Goal: Task Accomplishment & Management: Complete application form

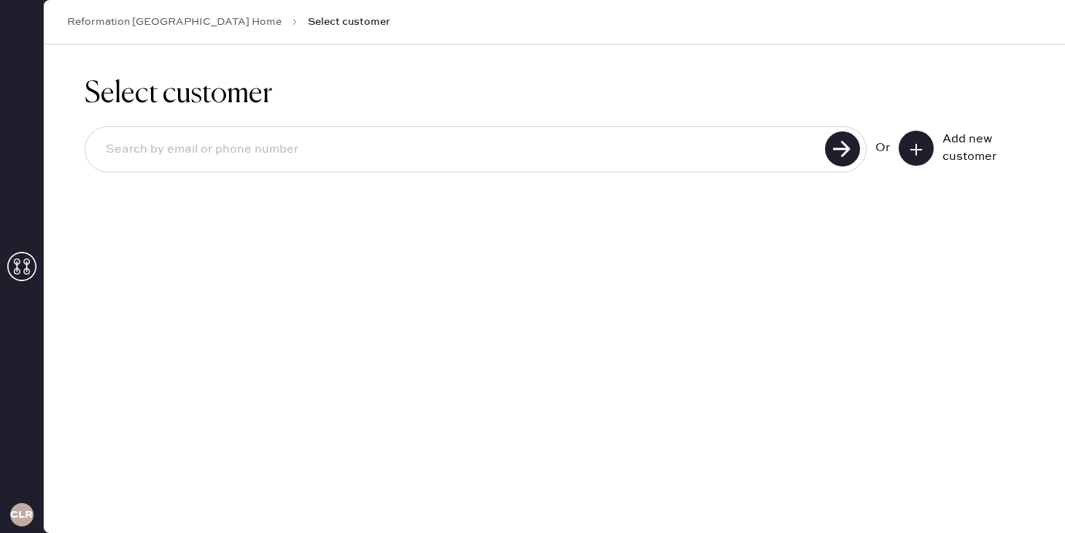
click at [938, 150] on div "Add new customer" at bounding box center [961, 148] width 125 height 35
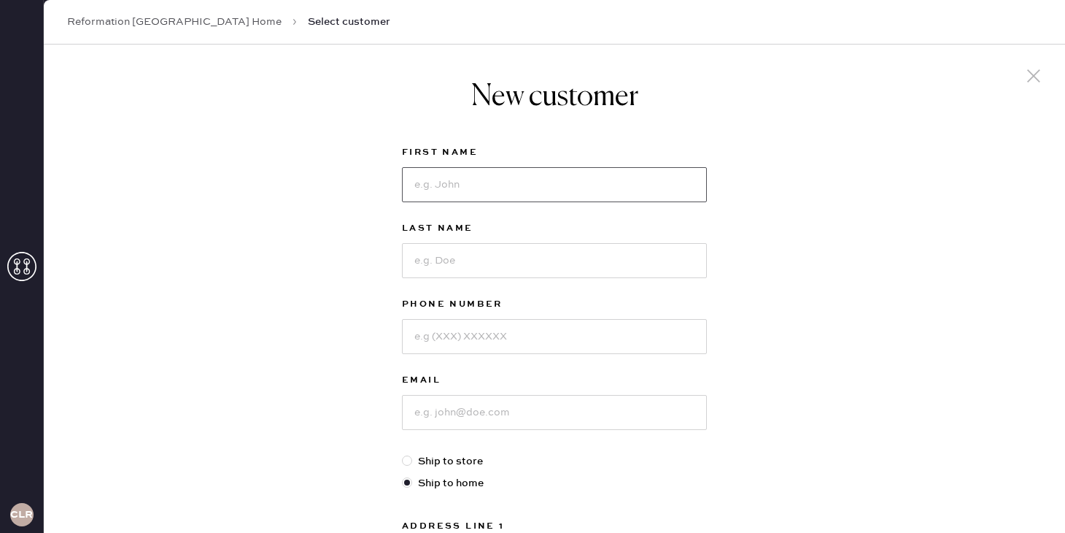
click at [523, 195] on input at bounding box center [554, 184] width 305 height 35
type input "[DEMOGRAPHIC_DATA]"
click at [507, 278] on div "Last Name" at bounding box center [554, 258] width 305 height 76
click at [506, 261] on input at bounding box center [554, 260] width 305 height 35
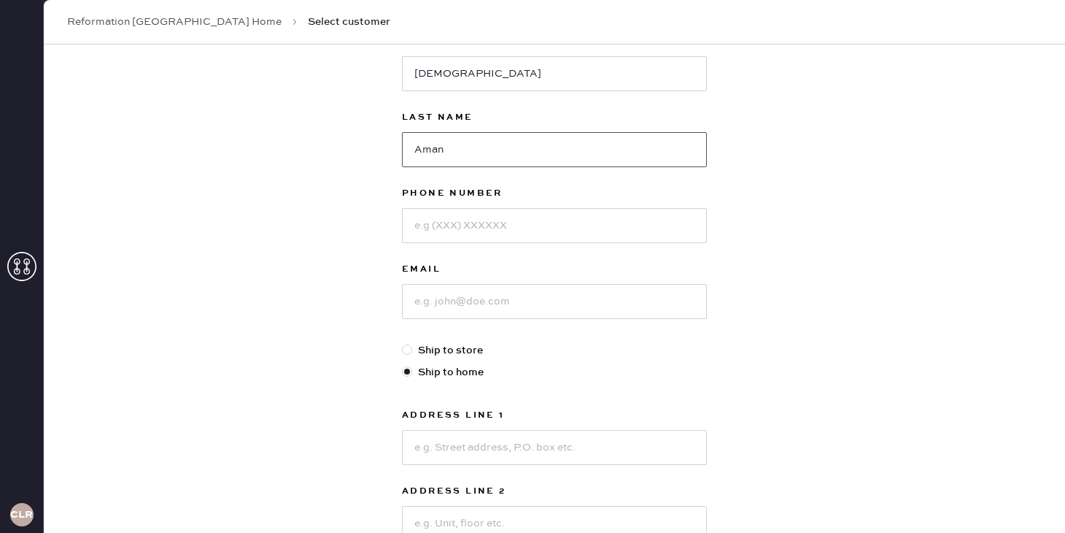
scroll to position [128, 0]
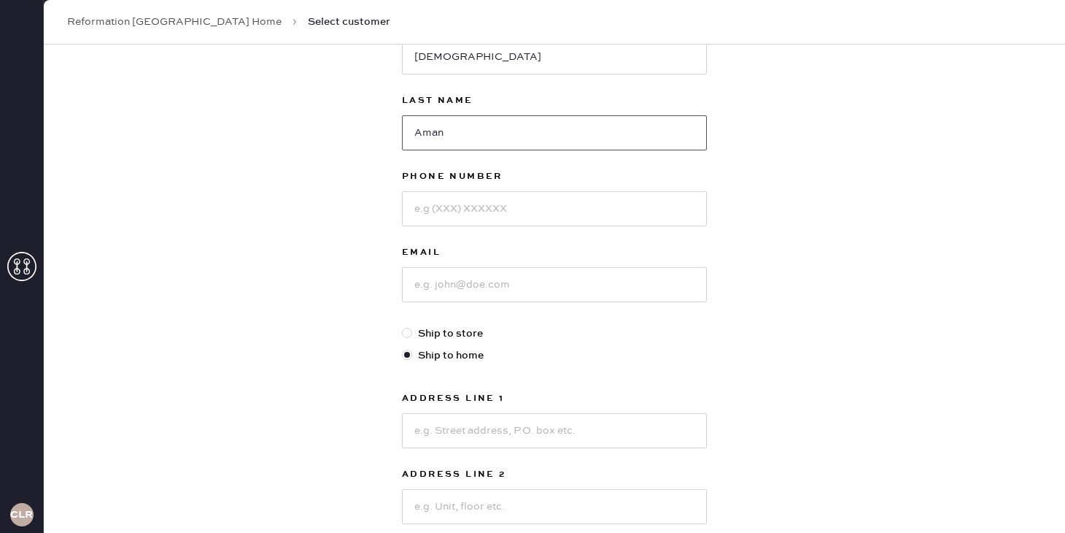
type input "Aman"
click at [448, 211] on input at bounding box center [554, 208] width 305 height 35
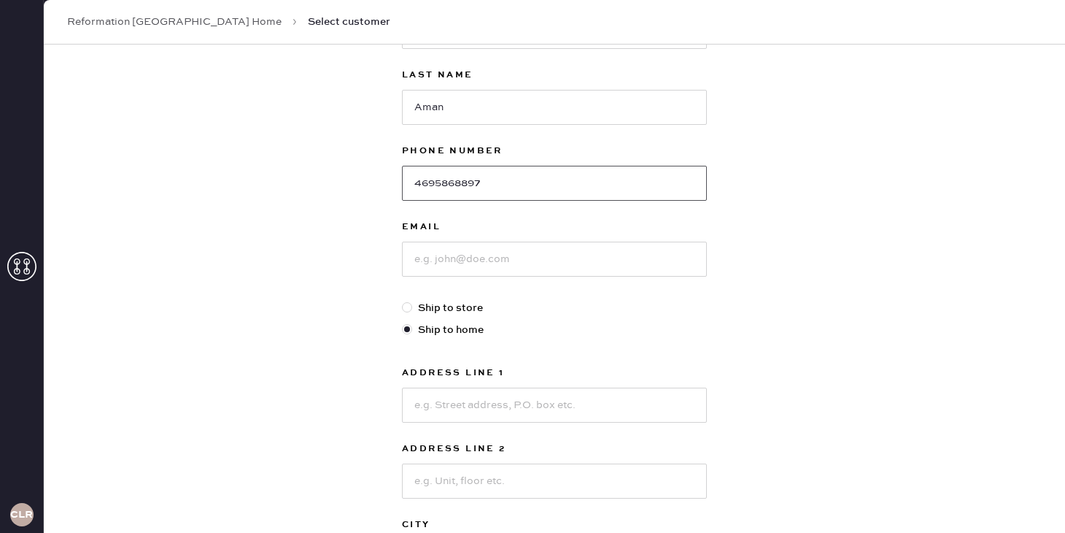
scroll to position [155, 0]
type input "4695868897"
click at [427, 259] on input at bounding box center [554, 256] width 305 height 35
type input "[EMAIL_ADDRESS][DOMAIN_NAME]"
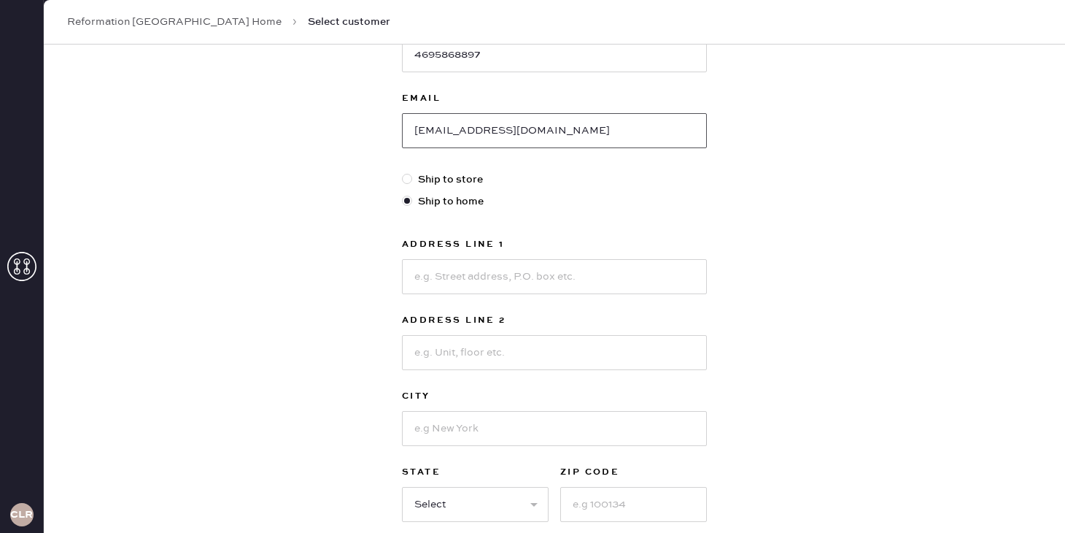
scroll to position [292, 0]
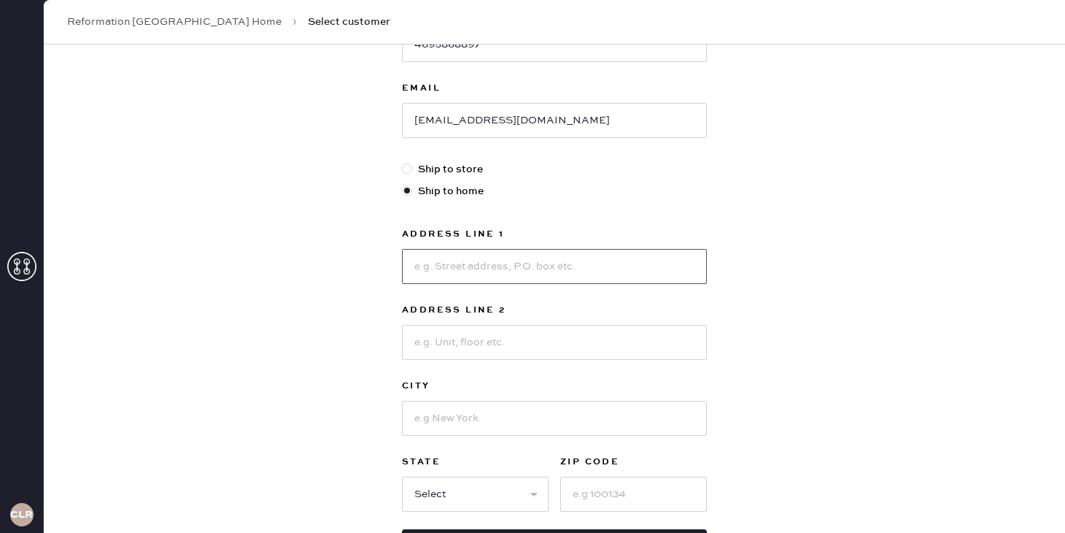
click at [476, 265] on input at bounding box center [554, 266] width 305 height 35
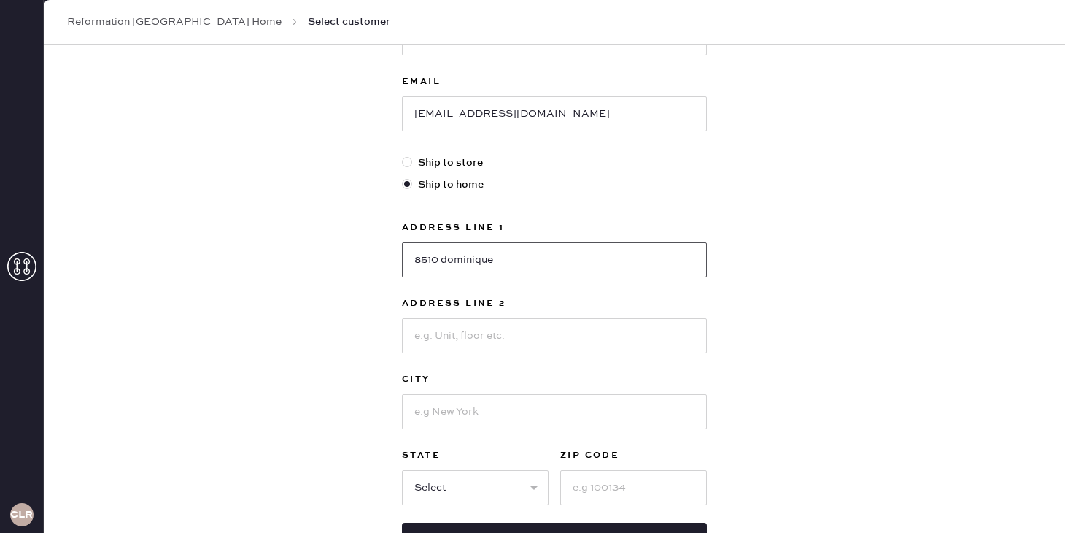
scroll to position [350, 0]
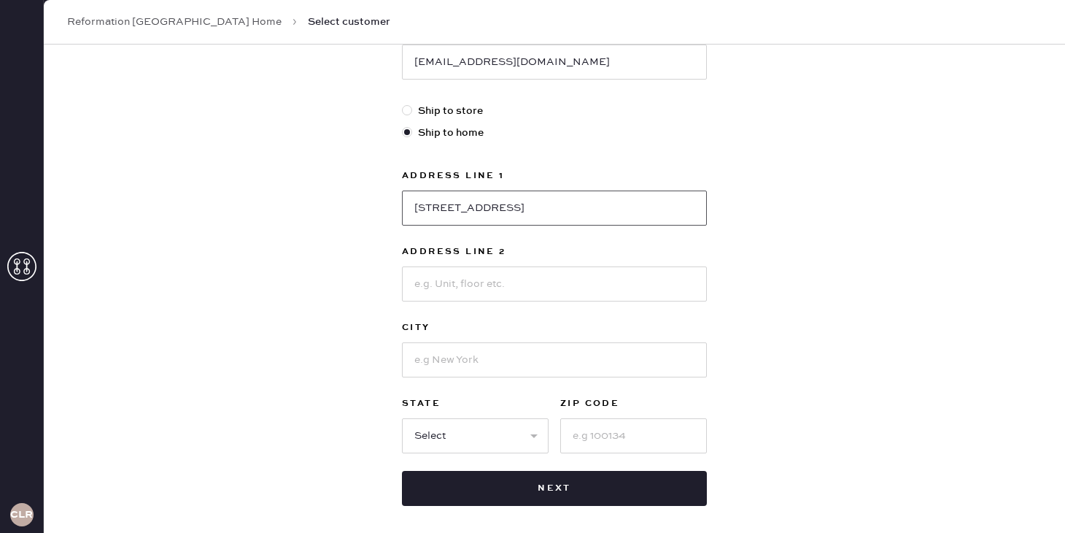
type input "[STREET_ADDRESS]"
click at [471, 290] on input at bounding box center [554, 283] width 305 height 35
click at [428, 365] on input at bounding box center [554, 359] width 305 height 35
type input "fair oaks"
click at [444, 441] on select "Select AK AL AR AZ CA CO CT [GEOGRAPHIC_DATA] DE FL [GEOGRAPHIC_DATA] HI [GEOGR…" at bounding box center [475, 435] width 147 height 35
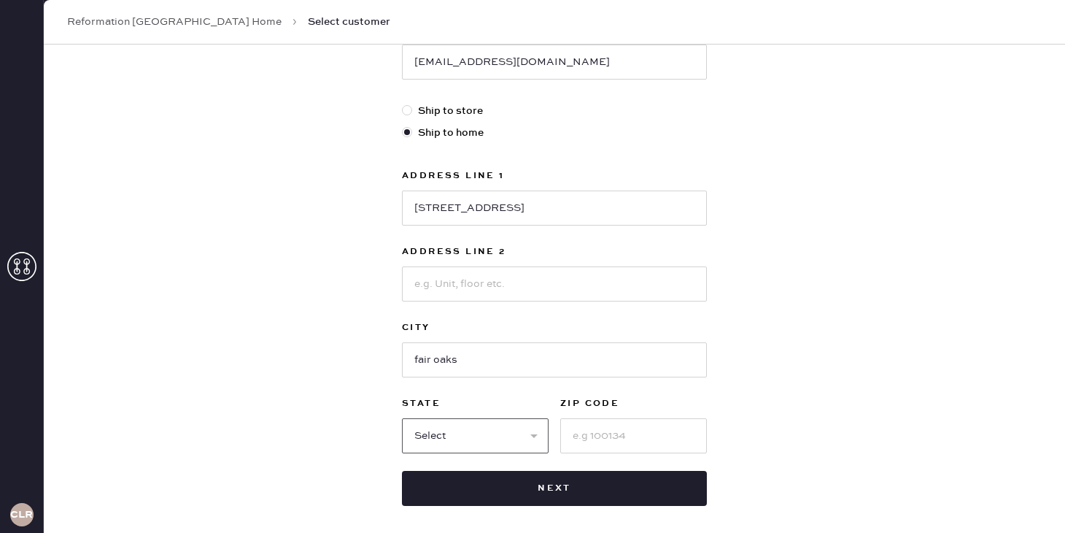
select select "CA"
click at [589, 437] on input at bounding box center [633, 435] width 147 height 35
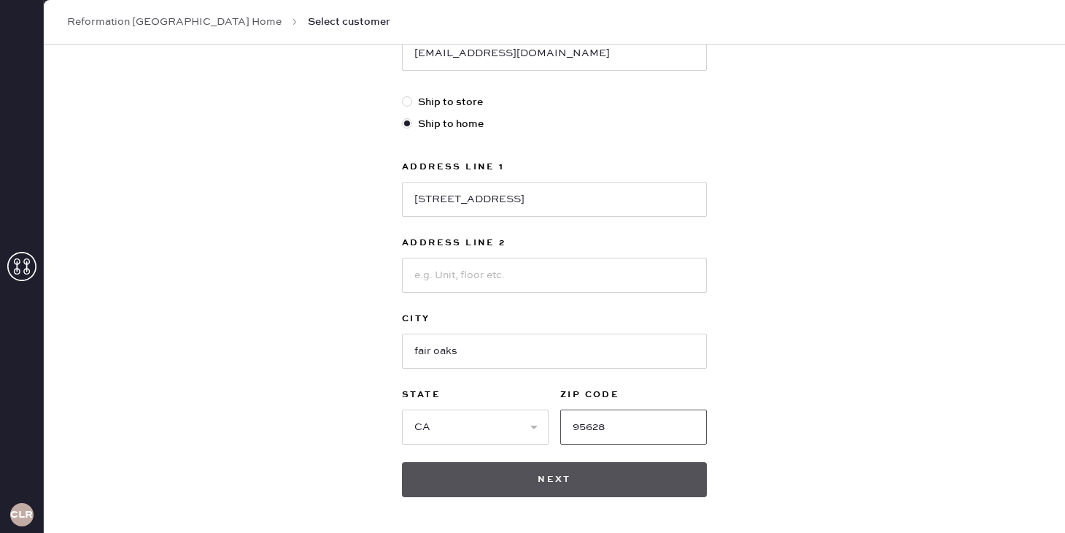
type input "95628"
click at [618, 492] on button "Next" at bounding box center [554, 479] width 305 height 35
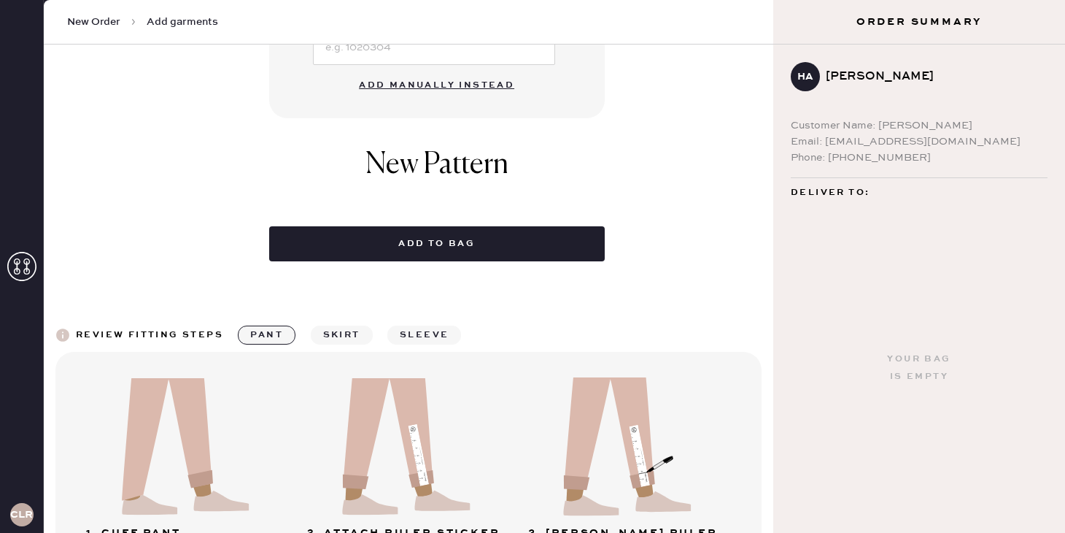
scroll to position [606, 0]
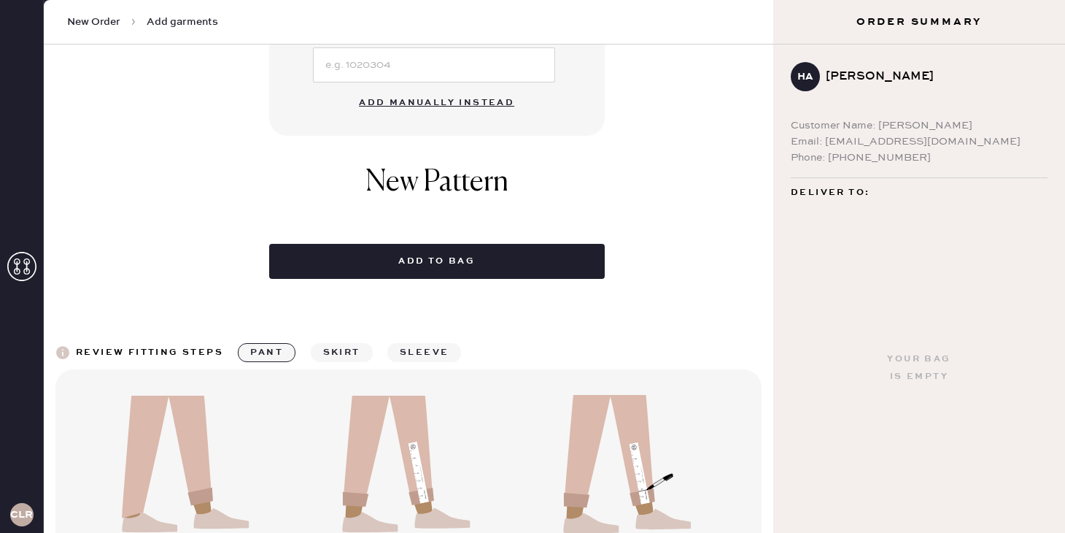
click at [433, 100] on button "Add manually instead" at bounding box center [436, 102] width 173 height 29
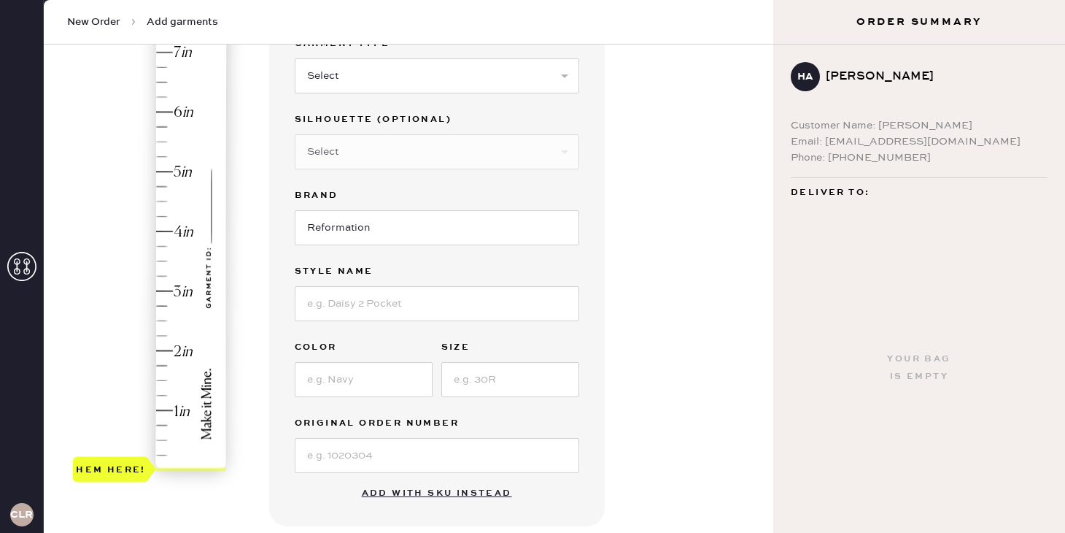
scroll to position [0, 0]
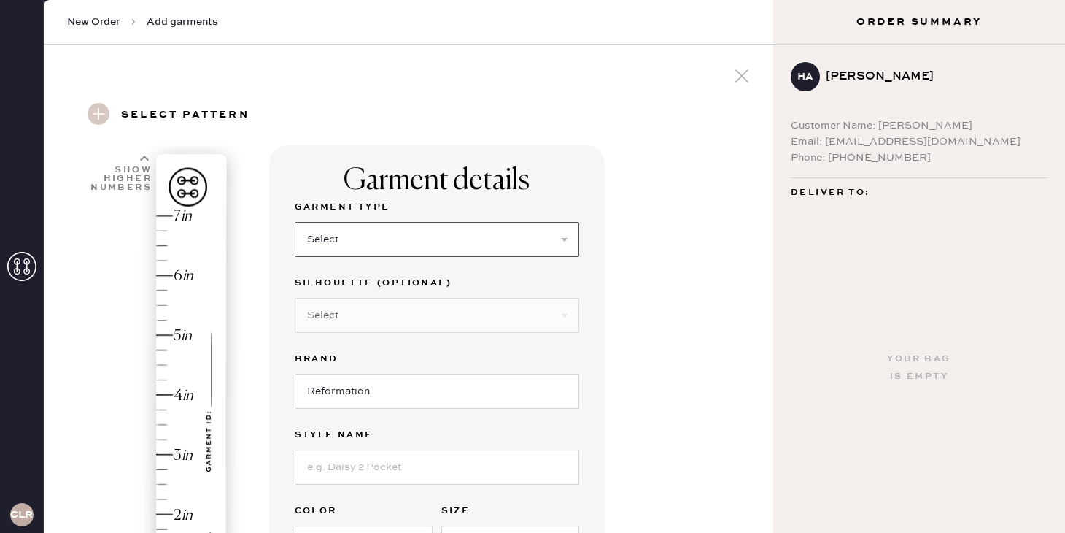
click at [376, 231] on select "Select Basic Skirt Jeans Leggings Pants Shorts Basic Sleeved Dress Basic Sleeve…" at bounding box center [437, 239] width 285 height 35
select select "11"
click at [337, 309] on select "Select Coat Casual Jacket Blazer Other" at bounding box center [437, 315] width 285 height 35
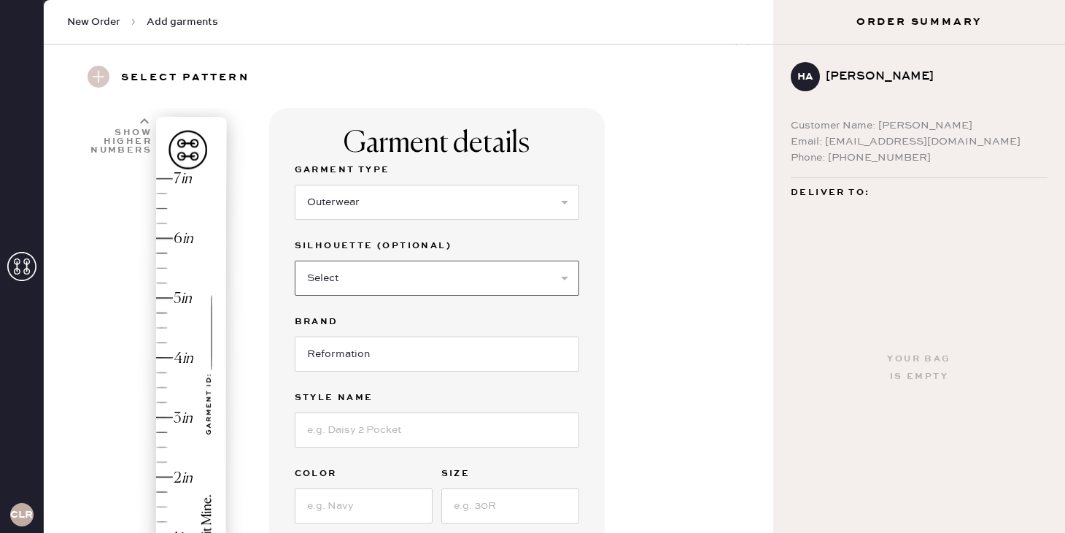
scroll to position [41, 0]
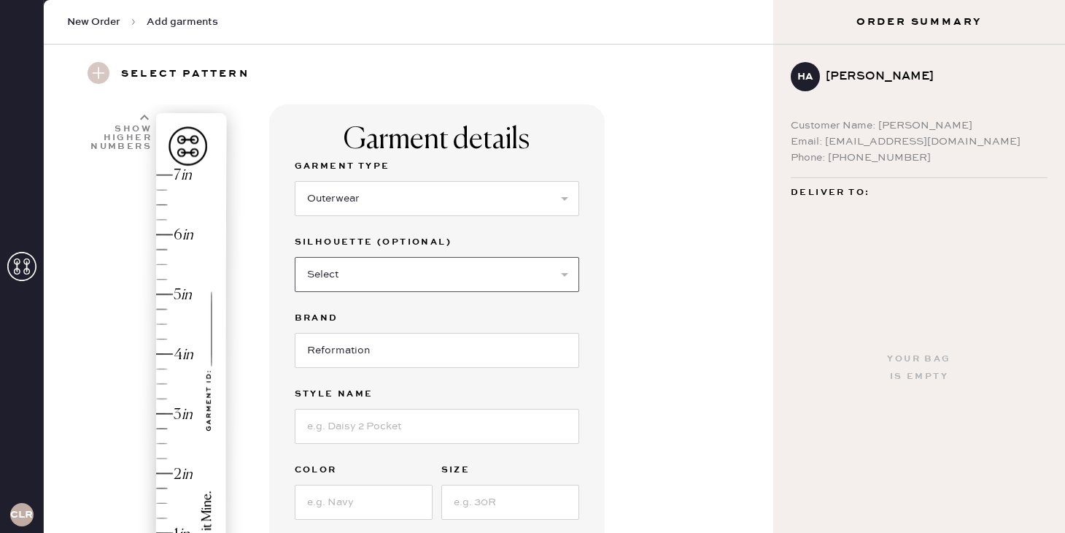
click at [374, 257] on select "Select Coat Casual Jacket Blazer Other" at bounding box center [437, 274] width 285 height 35
select select "other"
click at [347, 342] on input at bounding box center [437, 350] width 285 height 35
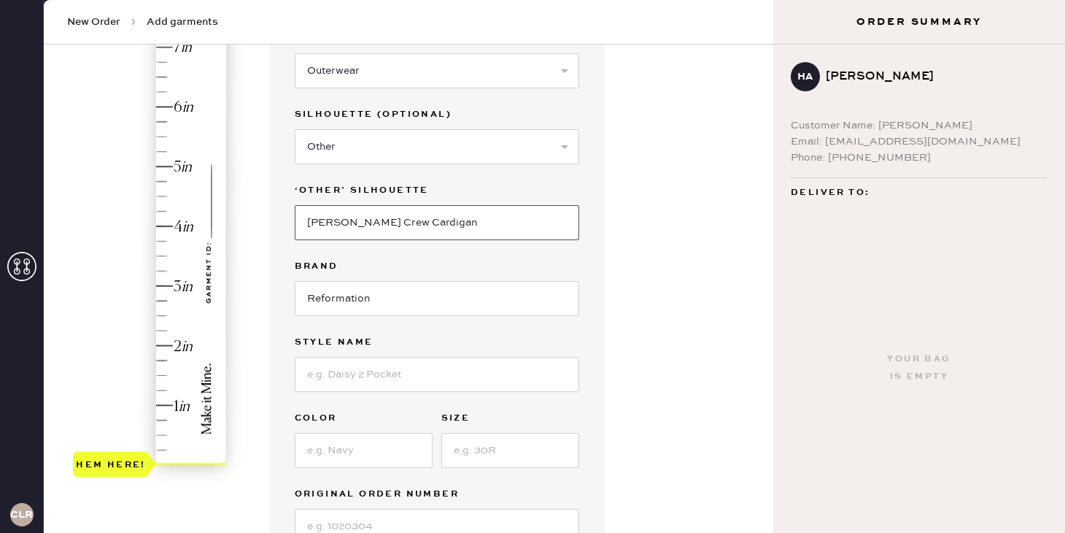
scroll to position [246, 0]
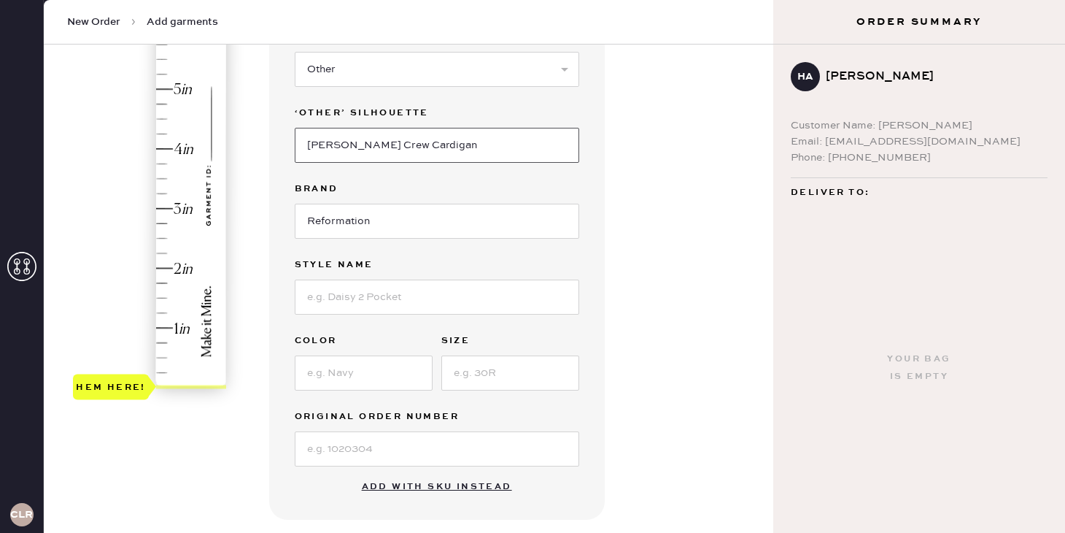
type input "[PERSON_NAME] Crew Cardigan"
click at [357, 313] on input at bounding box center [437, 296] width 285 height 35
click at [358, 302] on input at bounding box center [437, 296] width 285 height 35
type input "Pear"
click at [341, 297] on input "Pear" at bounding box center [437, 296] width 285 height 35
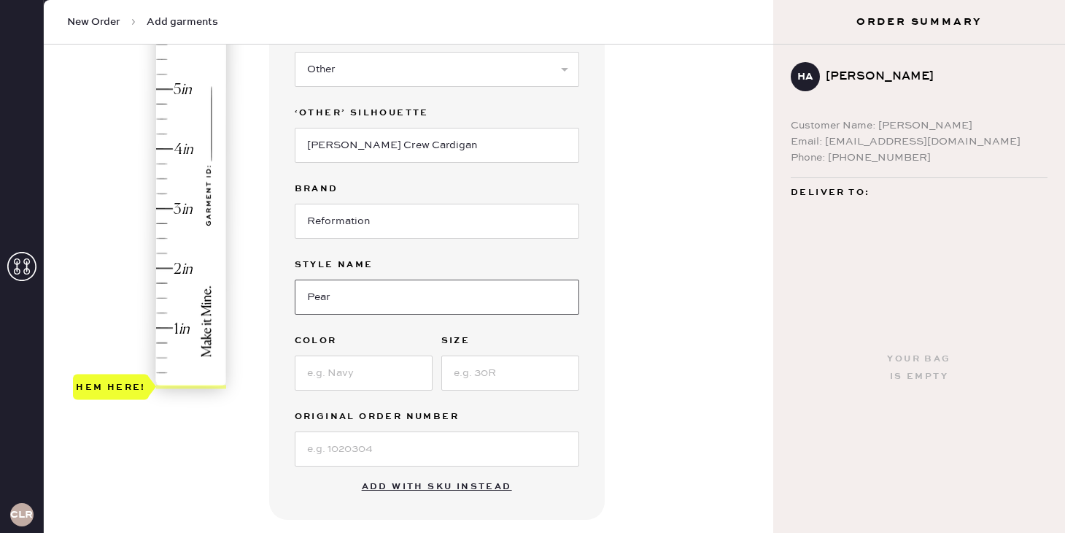
click at [341, 297] on input "Pear" at bounding box center [437, 296] width 285 height 35
drag, startPoint x: 413, startPoint y: 143, endPoint x: 288, endPoint y: 141, distance: 124.8
click at [288, 141] on div "Garment details Garment Type Select Basic Skirt Jeans Leggings Pants Shorts Bas…" at bounding box center [437, 209] width 336 height 620
click at [440, 150] on input "[PERSON_NAME] Crew Cardigan" at bounding box center [437, 145] width 285 height 35
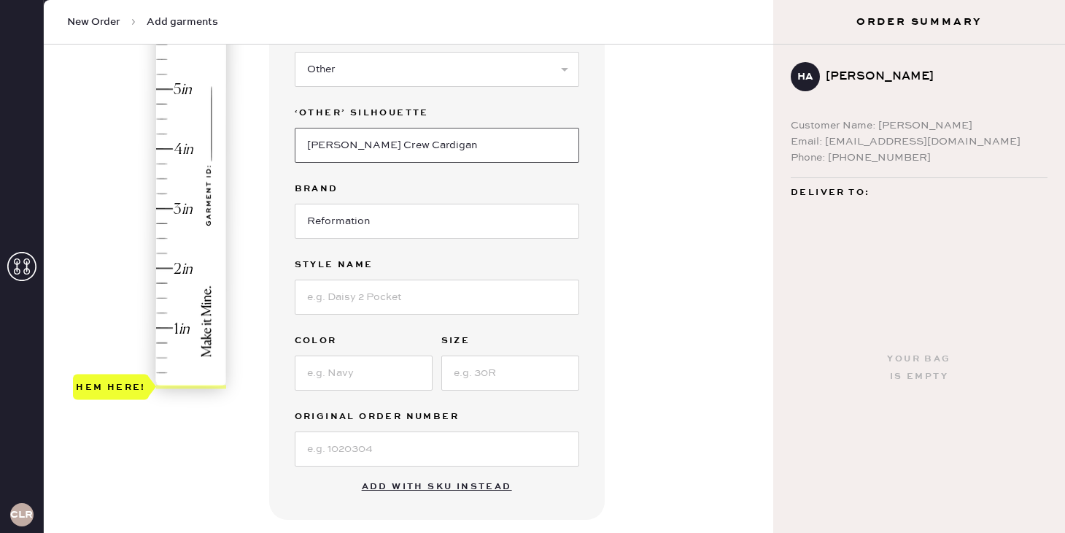
click at [440, 150] on input "[PERSON_NAME] Crew Cardigan" at bounding box center [437, 145] width 285 height 35
click at [427, 137] on input "[PERSON_NAME] Crew Cardigan" at bounding box center [437, 145] width 285 height 35
drag, startPoint x: 414, startPoint y: 150, endPoint x: 320, endPoint y: 140, distance: 93.9
click at [320, 140] on input "[PERSON_NAME] Crew Cardigan" at bounding box center [437, 145] width 285 height 35
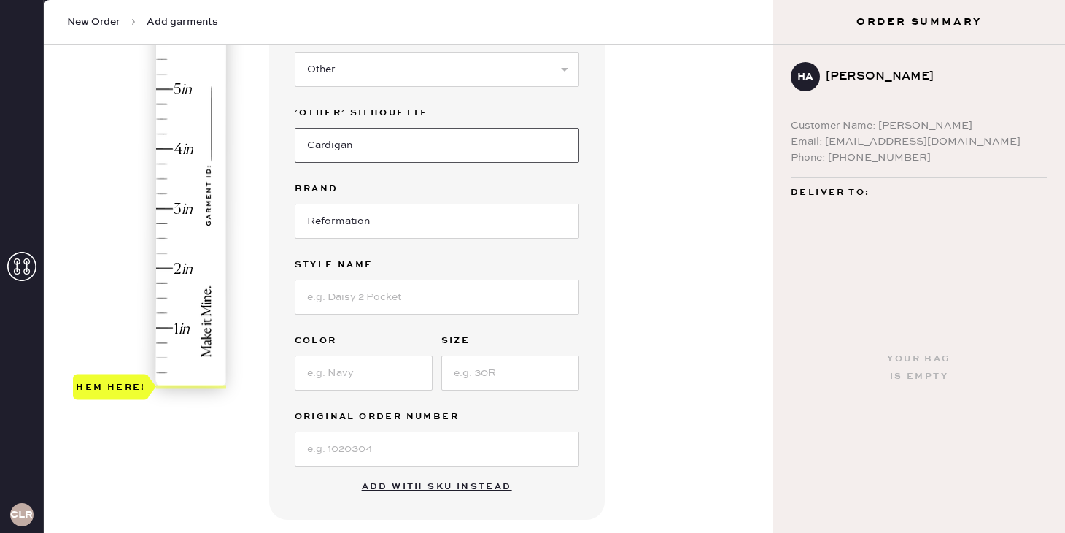
type input "Cardigan"
click at [317, 314] on input at bounding box center [437, 296] width 285 height 35
paste input "[PERSON_NAME] Crew Cardigan"
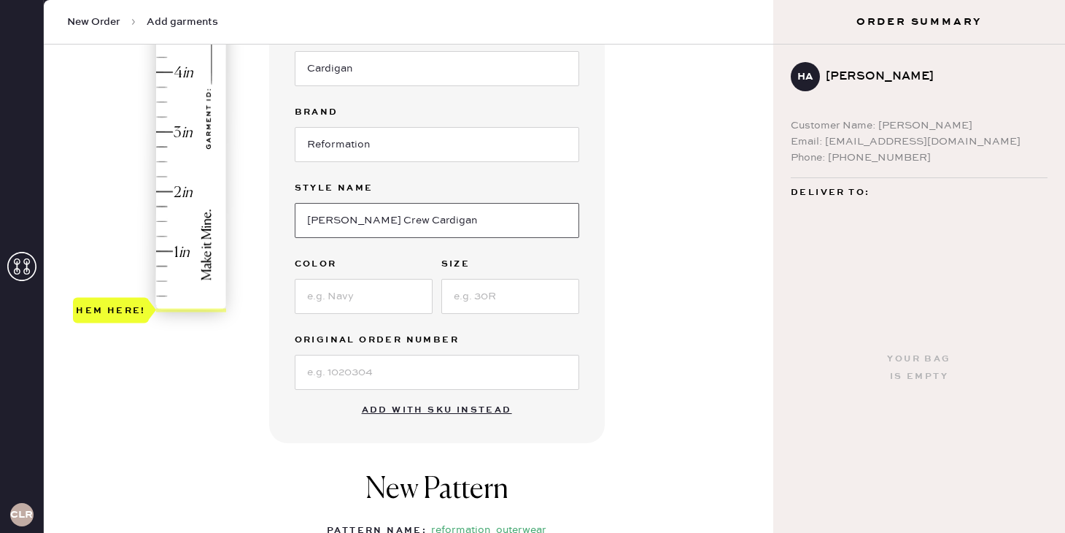
scroll to position [328, 0]
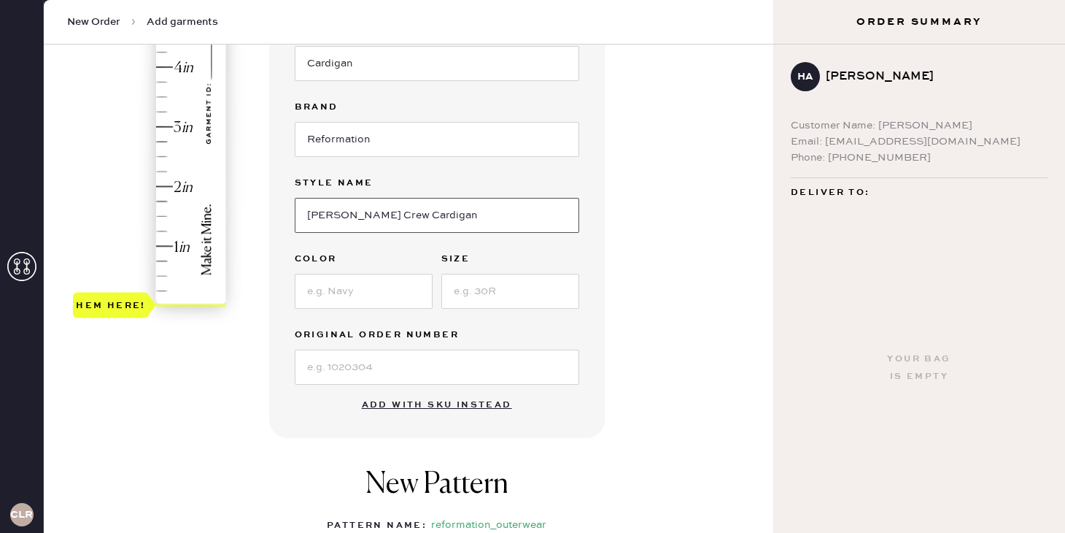
type input "[PERSON_NAME] Crew Cardigan"
click at [382, 301] on input at bounding box center [364, 291] width 138 height 35
type input "Pear"
click at [532, 289] on input at bounding box center [510, 291] width 138 height 35
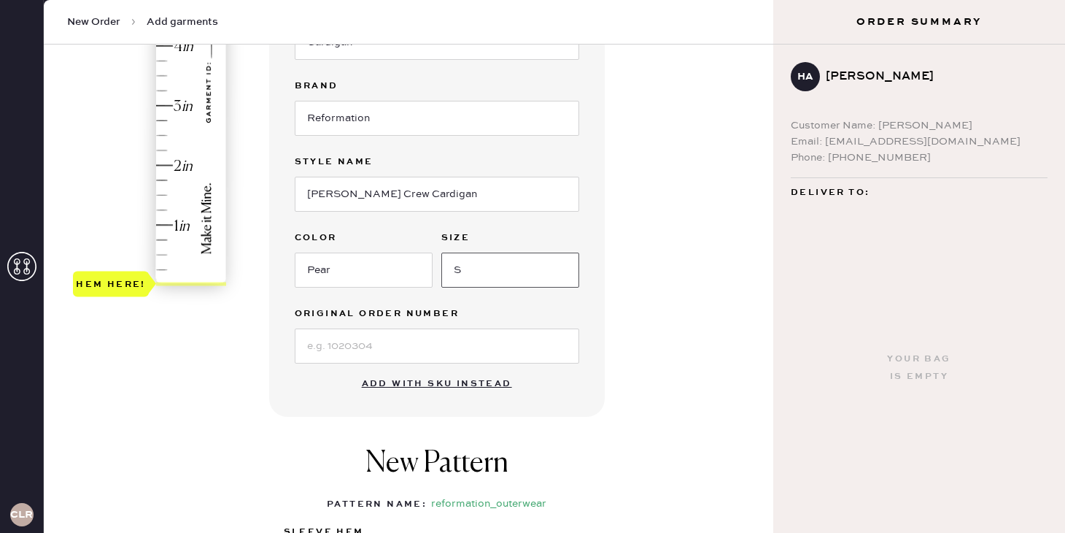
scroll to position [350, 0]
type input "S"
click at [429, 353] on input at bounding box center [437, 344] width 285 height 35
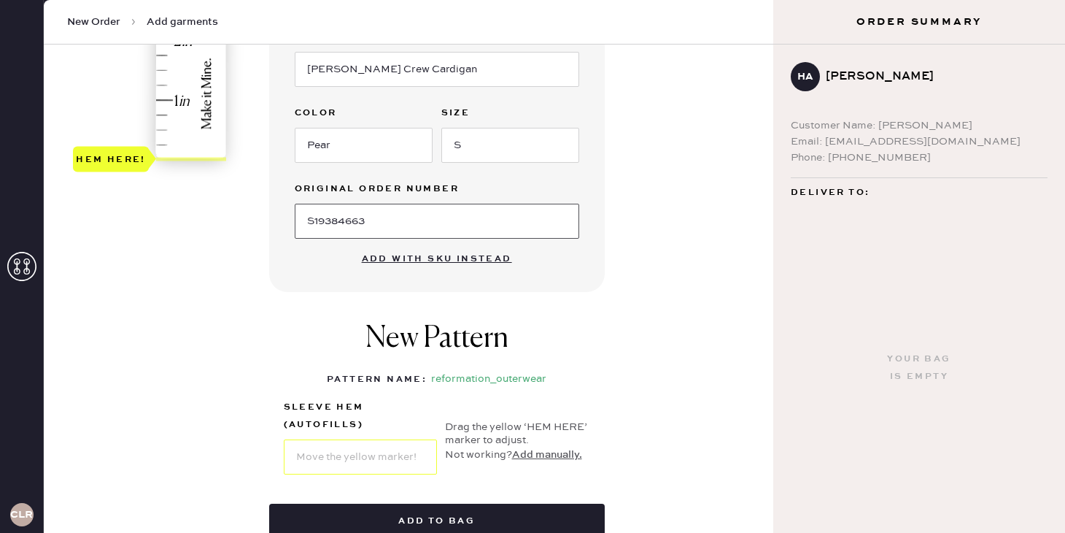
scroll to position [543, 0]
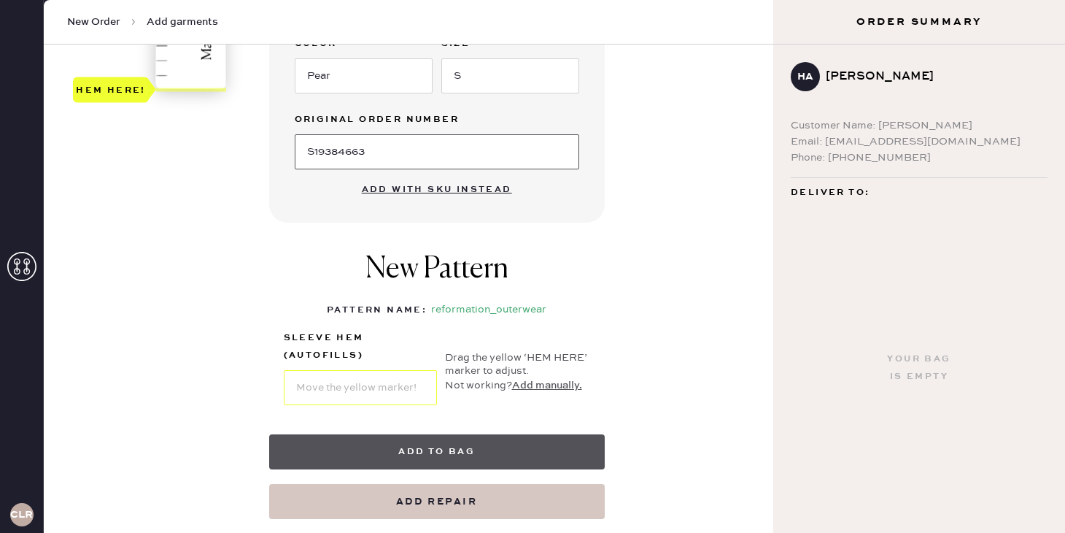
type input "S19384663"
click at [430, 452] on button "Add to bag" at bounding box center [437, 451] width 336 height 35
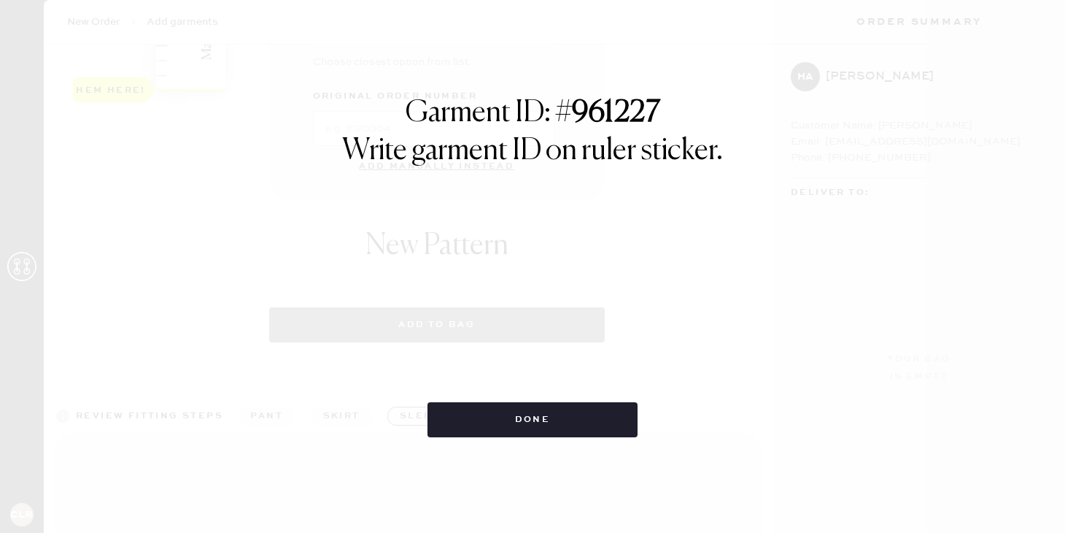
select select "11"
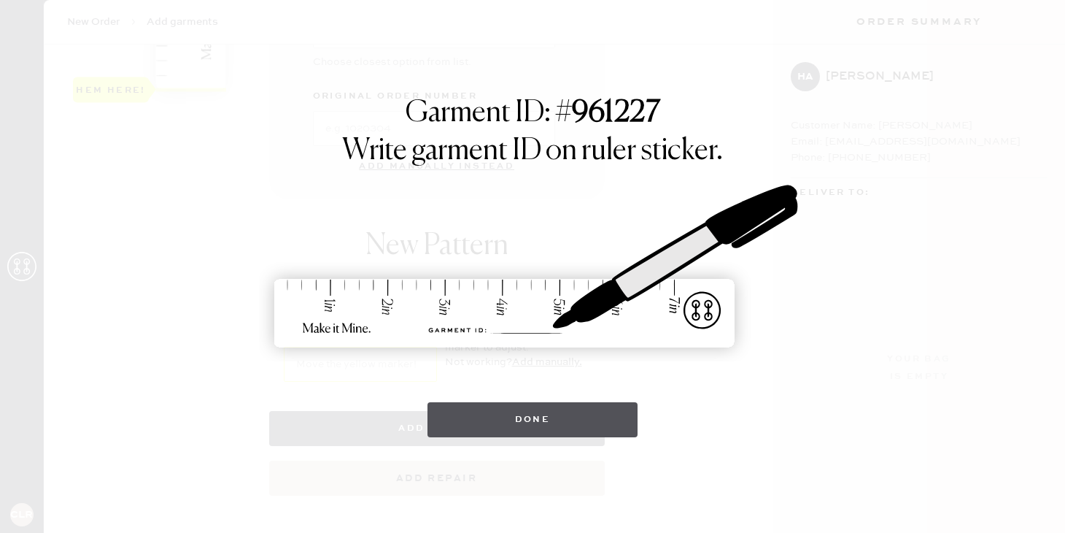
click at [485, 419] on button "Done" at bounding box center [532, 419] width 211 height 35
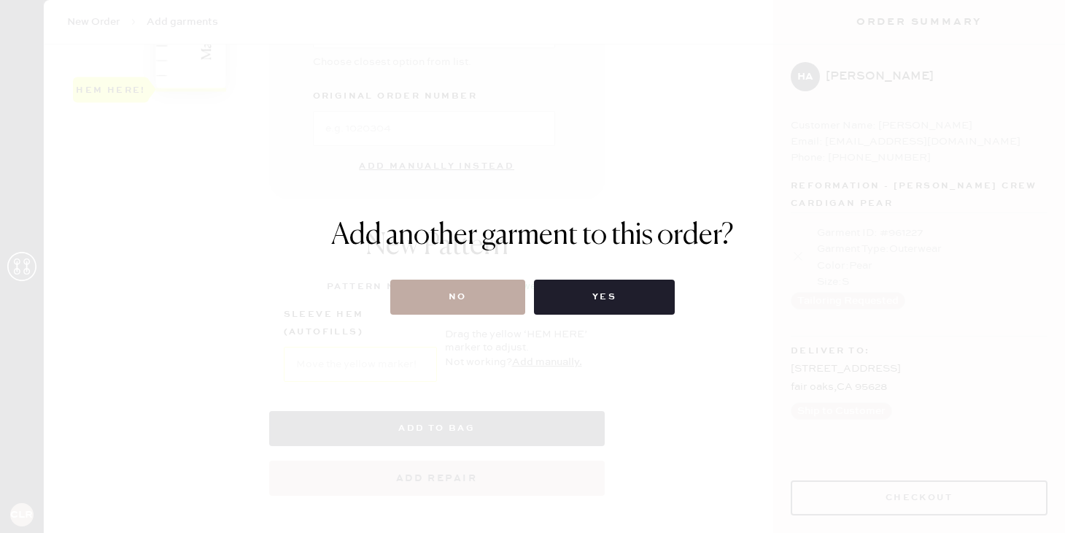
click at [500, 294] on button "No" at bounding box center [457, 296] width 135 height 35
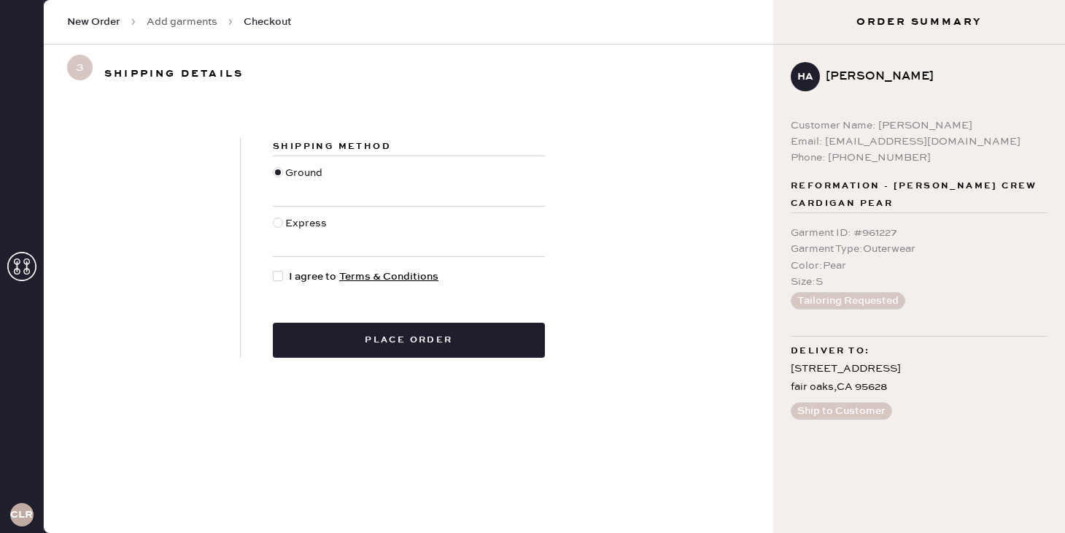
click at [275, 277] on div at bounding box center [278, 276] width 10 height 10
click at [274, 269] on input "I agree to Terms & Conditions" at bounding box center [273, 268] width 1 height 1
checkbox input "true"
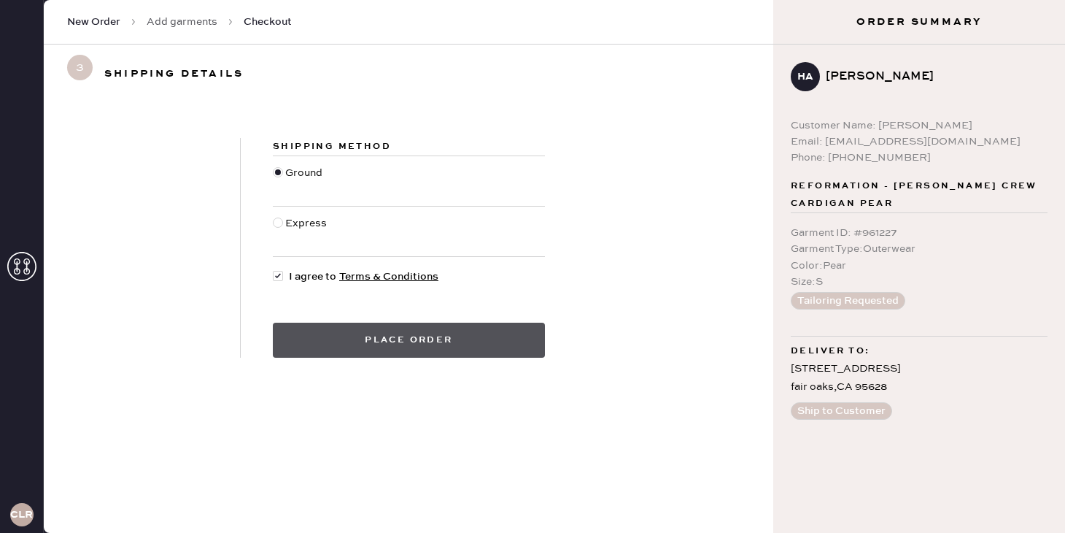
click at [353, 328] on button "Place order" at bounding box center [409, 339] width 272 height 35
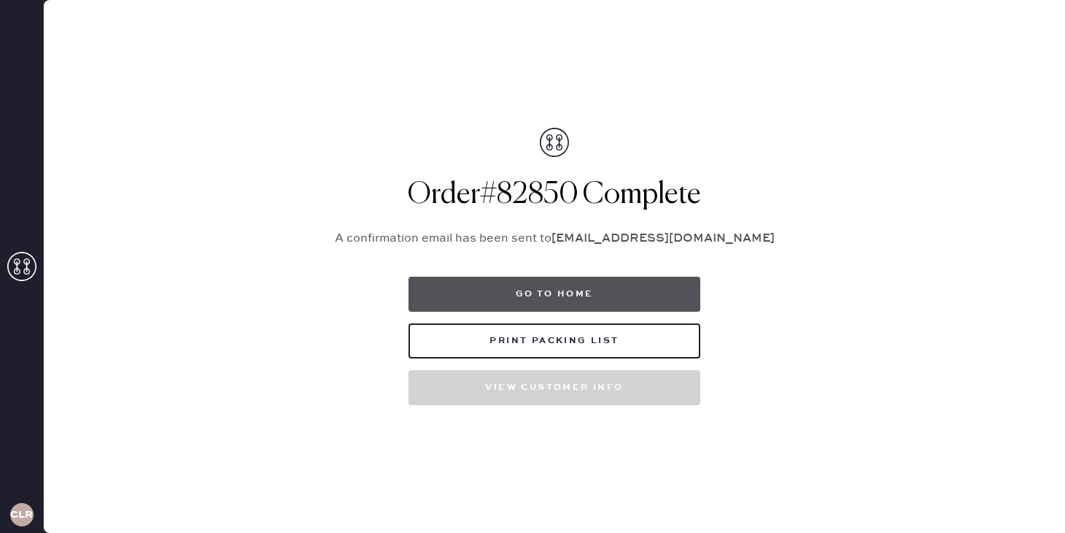
click at [584, 293] on button "Go to home" at bounding box center [555, 293] width 292 height 35
click at [584, 295] on button "Go to home" at bounding box center [555, 293] width 292 height 35
click at [653, 293] on button "Go to home" at bounding box center [555, 293] width 292 height 35
click at [474, 313] on div "Go to home Print Packing List View customer info" at bounding box center [555, 340] width 292 height 128
click at [475, 309] on button "Go to home" at bounding box center [555, 293] width 292 height 35
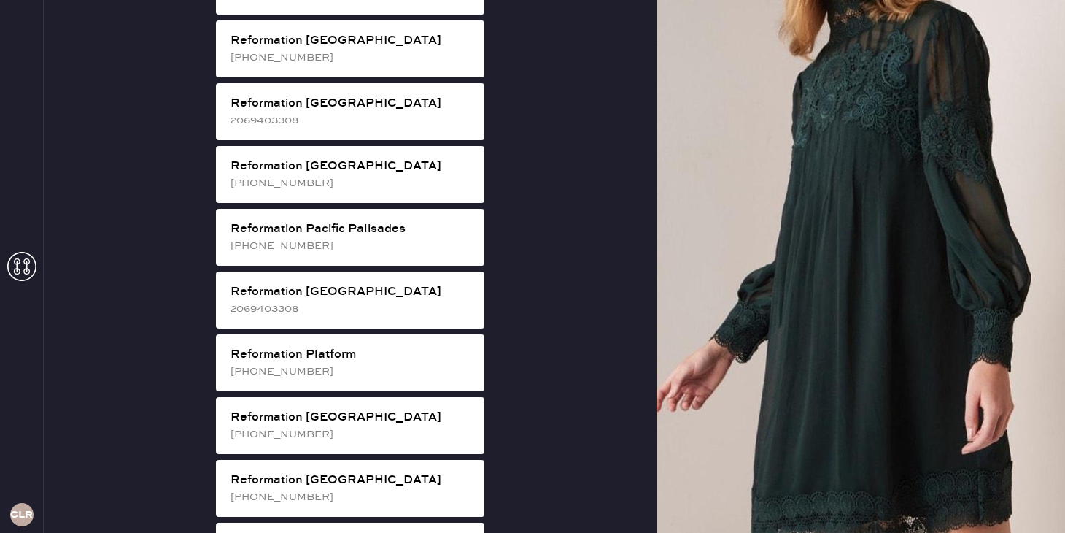
scroll to position [1873, 0]
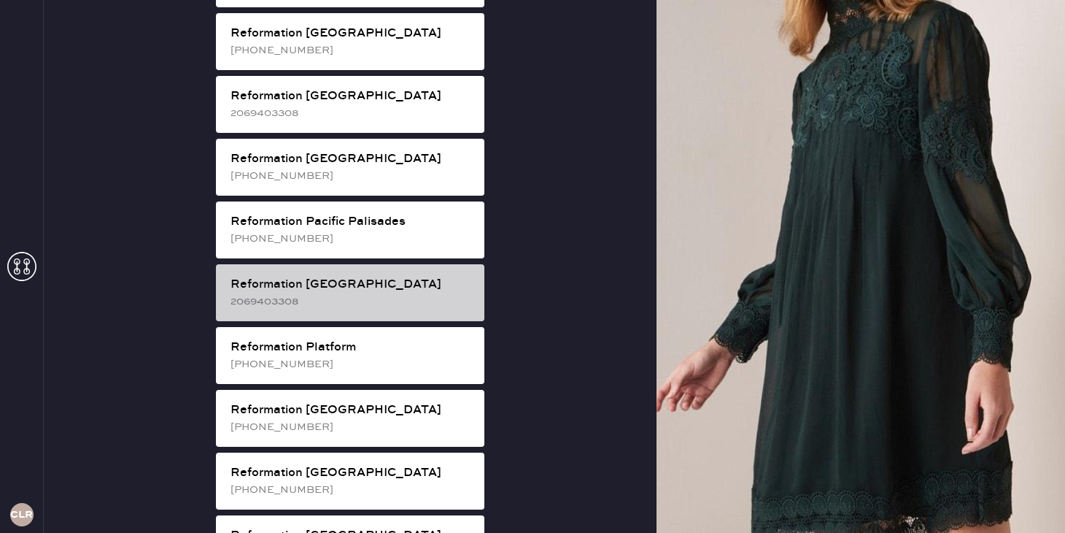
click at [331, 293] on div "2069403308" at bounding box center [352, 301] width 242 height 16
click at [318, 293] on div "2069403308" at bounding box center [352, 301] width 242 height 16
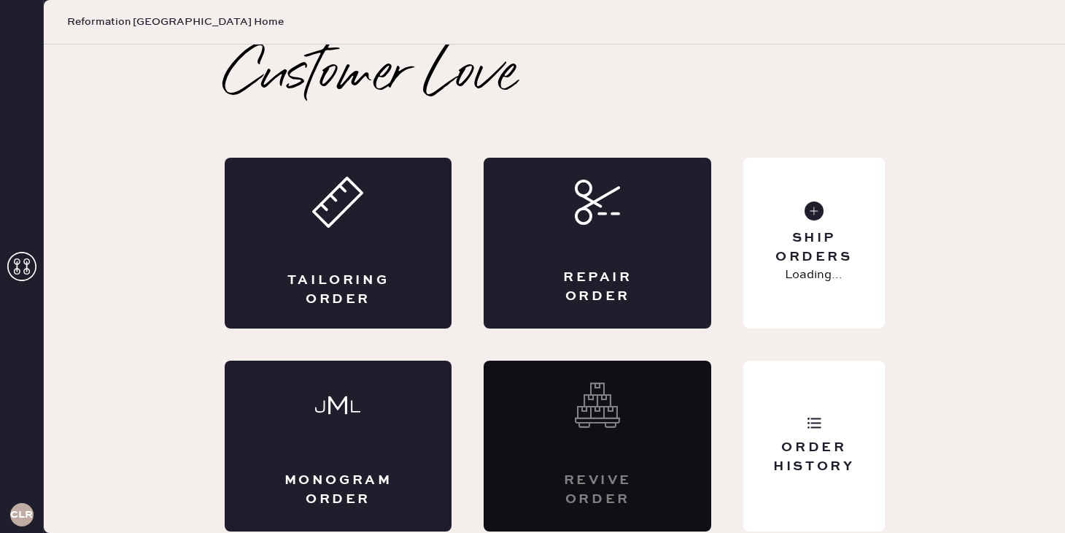
scroll to position [0, 0]
click at [837, 446] on div "Order History" at bounding box center [813, 456] width 117 height 36
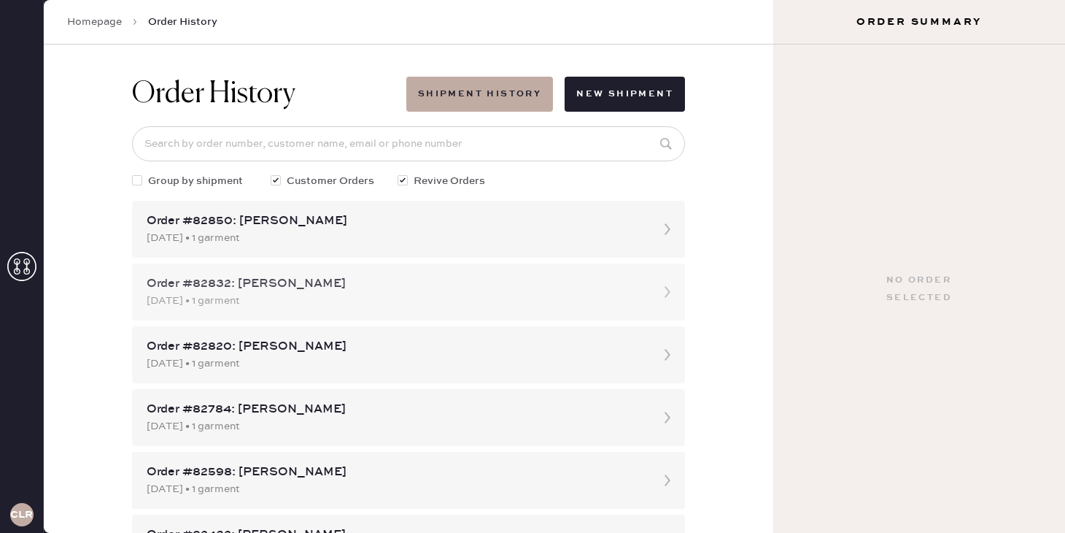
click at [484, 282] on div "Order #82832: [PERSON_NAME]" at bounding box center [396, 284] width 498 height 18
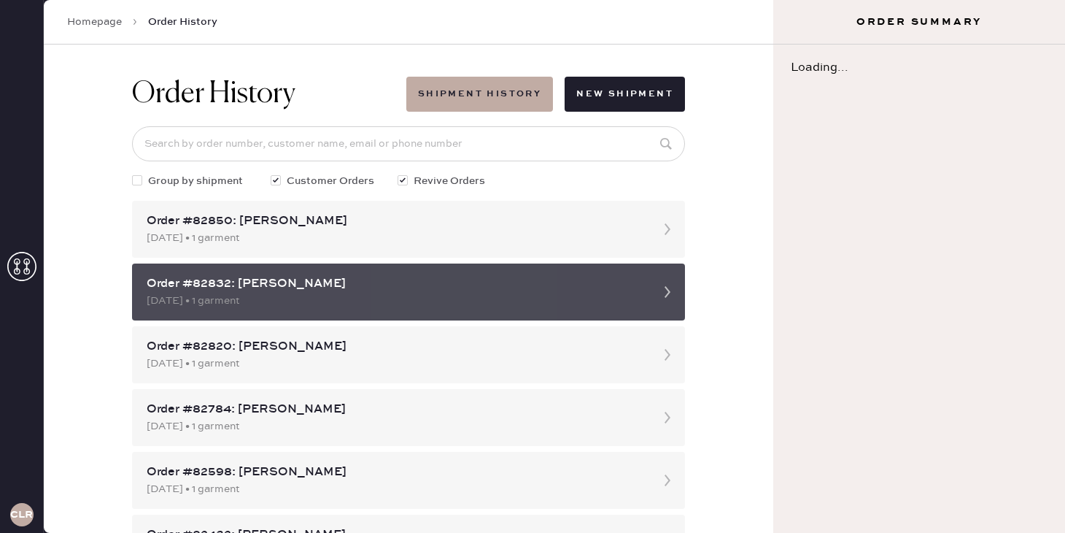
click at [641, 293] on div "[DATE] • 1 garment" at bounding box center [396, 301] width 498 height 16
